Goal: Find specific page/section: Find specific page/section

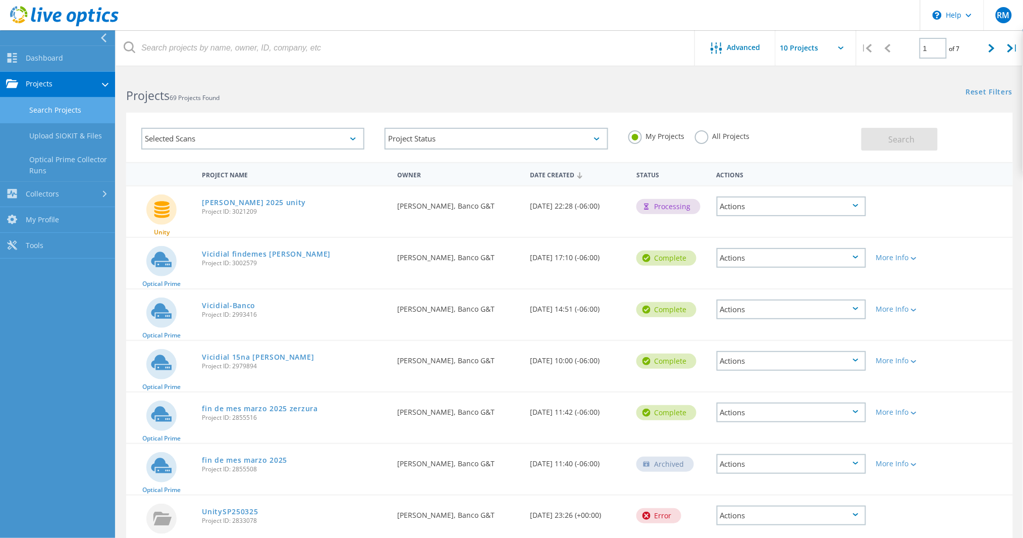
click at [72, 114] on link "Search Projects" at bounding box center [57, 110] width 115 height 26
click at [66, 127] on link "Upload SIOKIT & Files" at bounding box center [57, 136] width 115 height 26
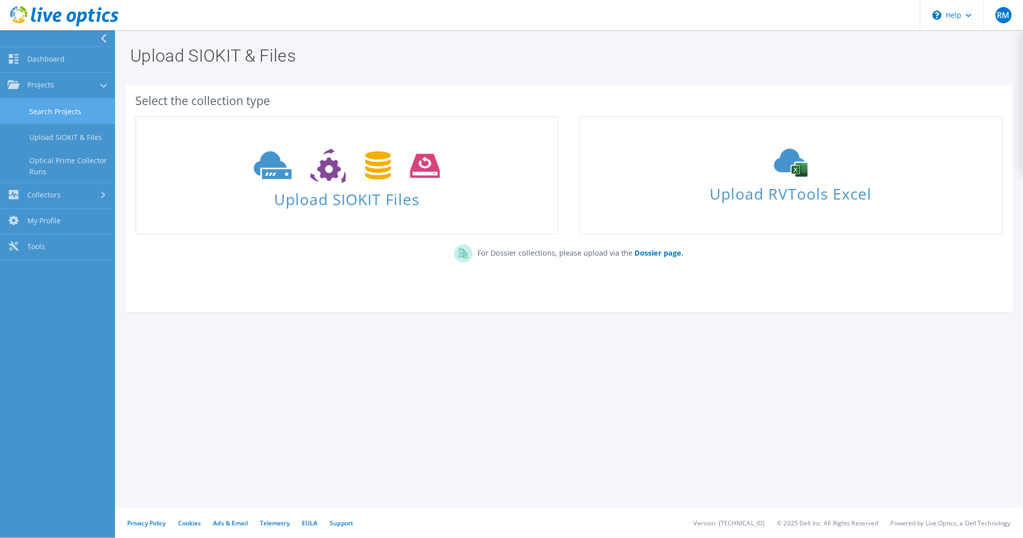
click at [78, 111] on link "Search Projects" at bounding box center [57, 111] width 115 height 26
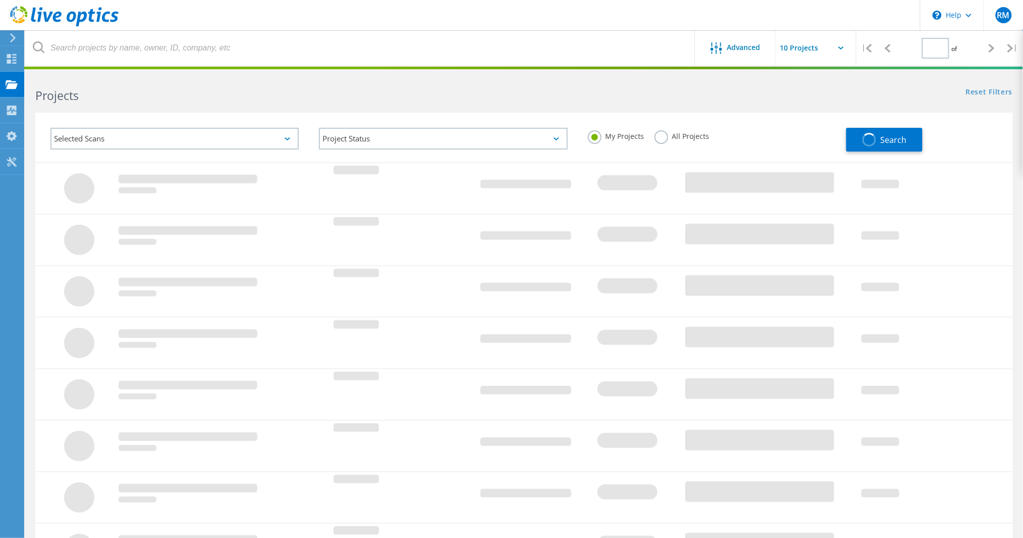
type input "1"
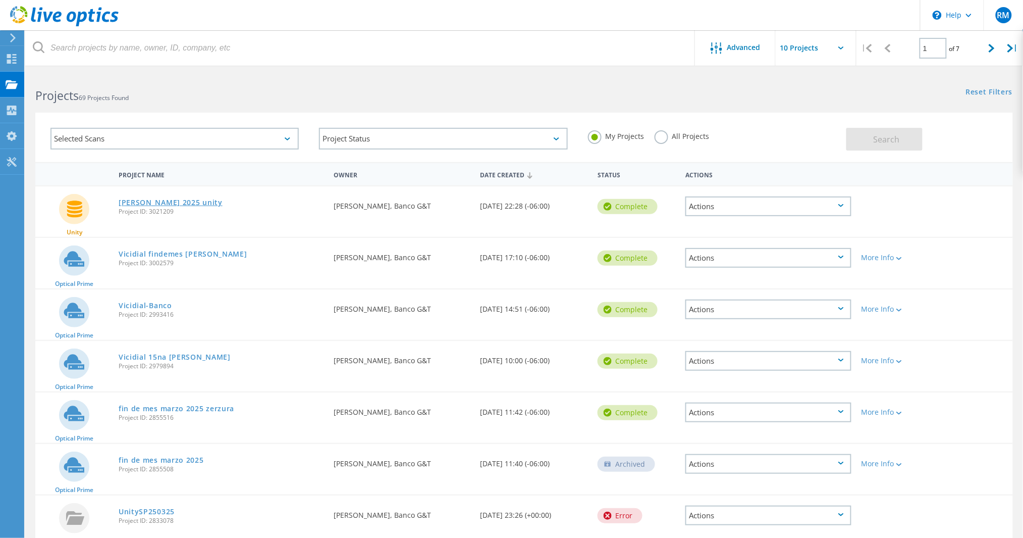
click at [167, 202] on link "[PERSON_NAME] 2025 unity" at bounding box center [171, 202] width 104 height 7
